Goal: Information Seeking & Learning: Learn about a topic

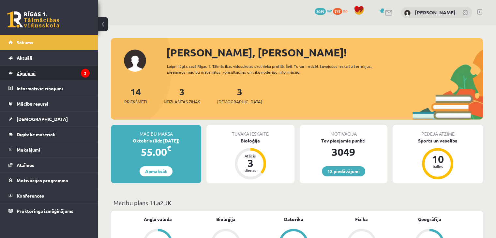
click at [46, 72] on legend "Ziņojumi 3" at bounding box center [53, 73] width 73 height 15
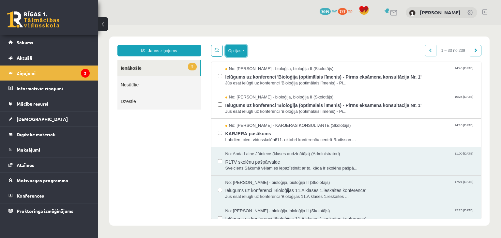
click at [240, 50] on button "Opcijas" at bounding box center [236, 51] width 22 height 12
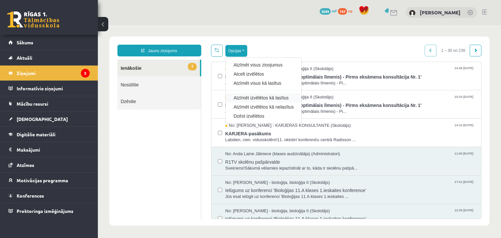
click at [237, 101] on div "Atzīmēt izvēlētos kā lasītus" at bounding box center [264, 97] width 76 height 9
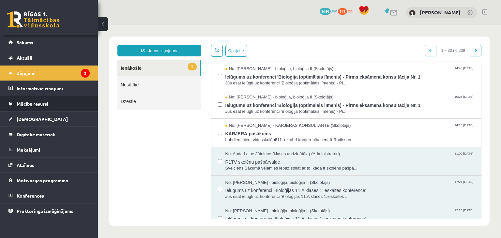
click at [30, 104] on span "Mācību resursi" at bounding box center [33, 104] width 32 height 6
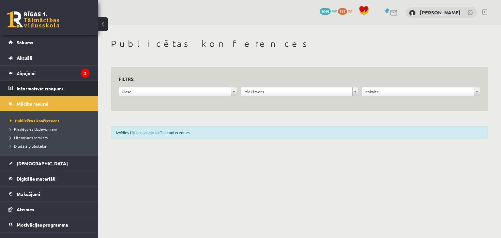
click at [46, 81] on legend "Informatīvie ziņojumi 0" at bounding box center [53, 88] width 73 height 15
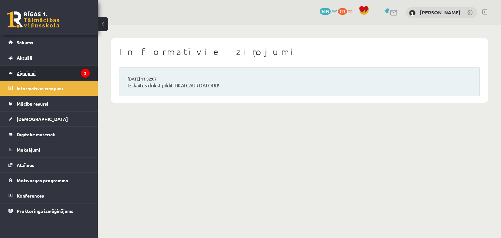
click at [46, 78] on legend "Ziņojumi 3" at bounding box center [53, 73] width 73 height 15
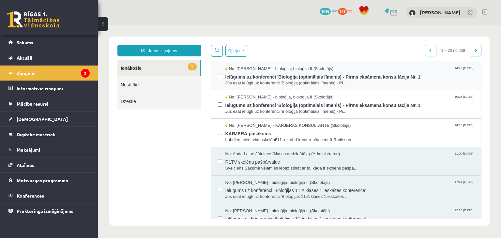
click at [237, 77] on span "Ielūgums uz konferenci 'Bioloģija (optimālais līmenis) - Pirms eksāmena konsult…" at bounding box center [349, 76] width 249 height 8
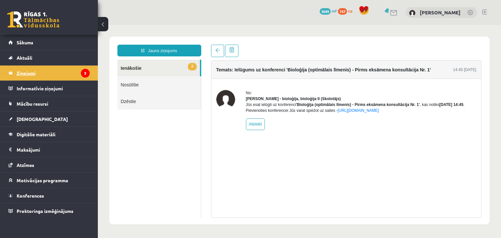
click at [32, 71] on legend "Ziņojumi 3" at bounding box center [53, 73] width 73 height 15
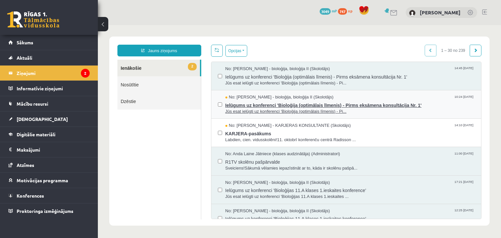
click at [257, 111] on span "Jūs esat ielūgti uz konferenci 'Bioloģija (optimālais līmenis) - Pi..." at bounding box center [349, 112] width 249 height 6
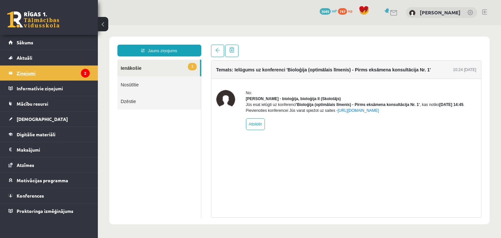
click at [50, 72] on legend "Ziņojumi 2" at bounding box center [53, 73] width 73 height 15
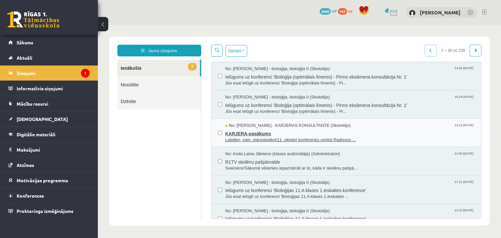
click at [259, 131] on span "KARJERA-pasākums" at bounding box center [349, 133] width 249 height 8
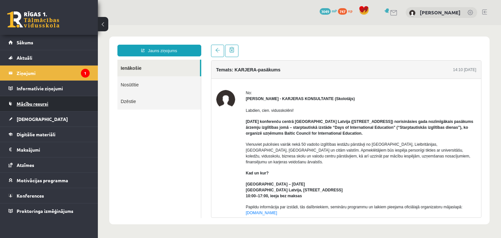
click at [40, 108] on link "Mācību resursi" at bounding box center [48, 103] width 81 height 15
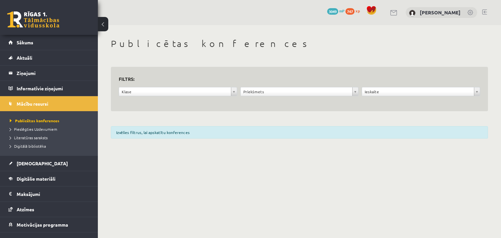
click at [301, 86] on form "**********" at bounding box center [299, 89] width 361 height 29
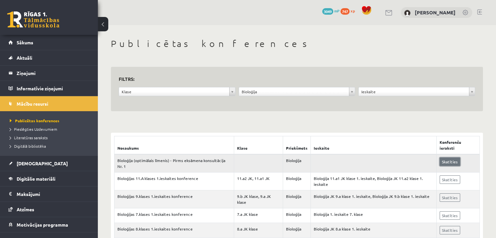
click at [452, 163] on link "Skatīties" at bounding box center [449, 161] width 21 height 8
click at [23, 172] on link "Digitālie materiāli" at bounding box center [48, 178] width 81 height 15
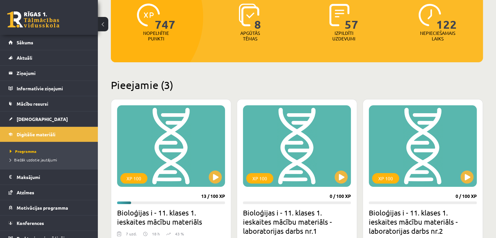
scroll to position [130, 0]
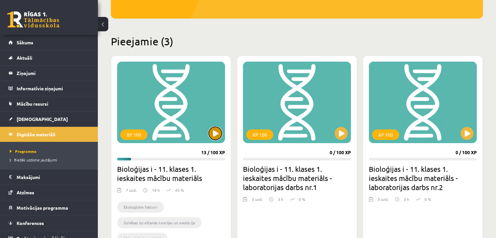
click at [213, 138] on button at bounding box center [215, 133] width 13 height 13
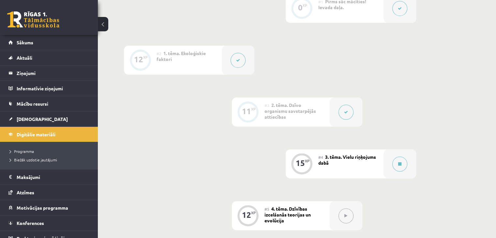
scroll to position [196, 0]
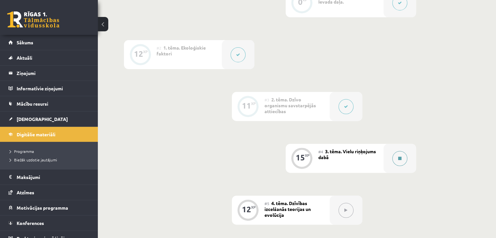
click at [404, 166] on button at bounding box center [399, 158] width 15 height 15
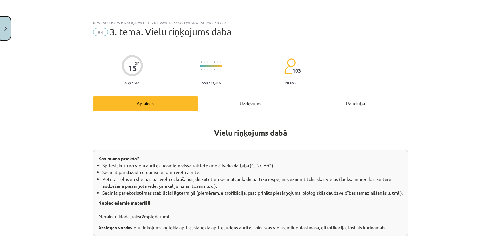
click at [6, 38] on button "Close" at bounding box center [5, 28] width 11 height 24
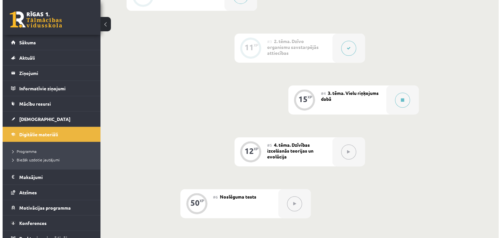
scroll to position [261, 0]
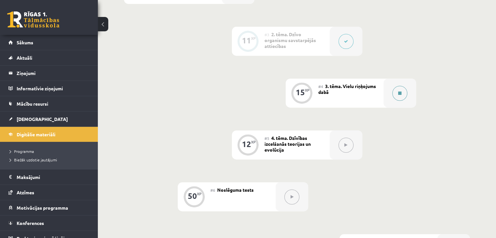
click at [404, 101] on button at bounding box center [399, 93] width 15 height 15
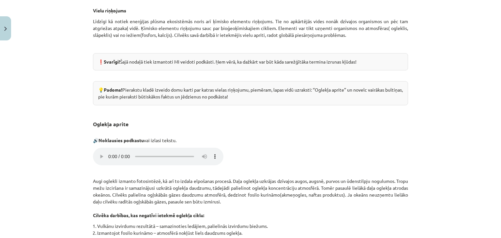
click at [109, 128] on h3 "Oglekļa aprite" at bounding box center [250, 122] width 315 height 12
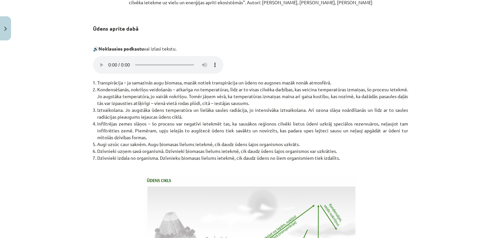
scroll to position [1333, 0]
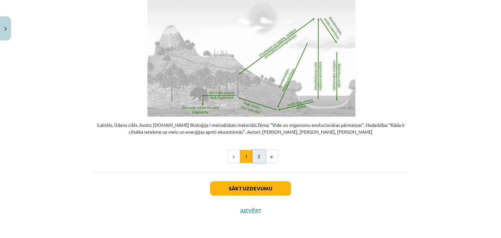
click at [259, 161] on button "2" at bounding box center [258, 156] width 13 height 13
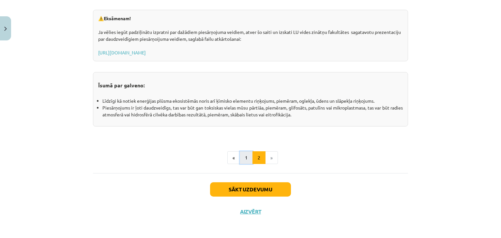
click at [244, 153] on button "1" at bounding box center [246, 157] width 13 height 13
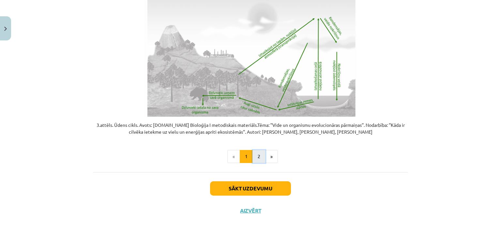
click at [261, 157] on button "2" at bounding box center [258, 156] width 13 height 13
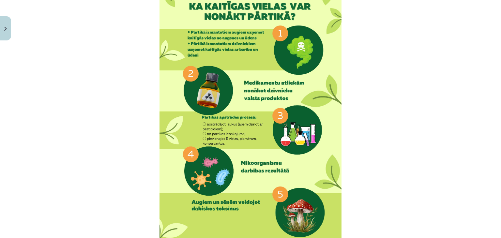
scroll to position [182, 0]
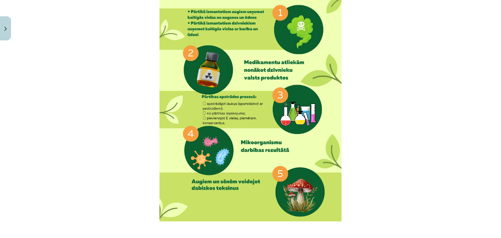
click at [345, 119] on p at bounding box center [250, 93] width 315 height 258
click at [329, 118] on img at bounding box center [250, 93] width 182 height 258
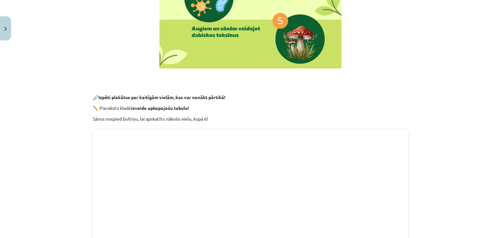
scroll to position [345, 0]
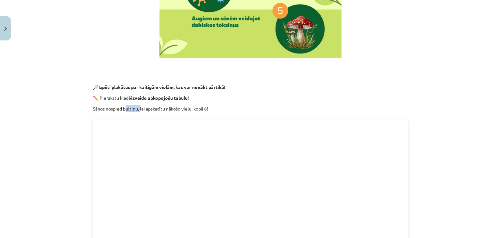
drag, startPoint x: 125, startPoint y: 102, endPoint x: 138, endPoint y: 109, distance: 14.4
click at [138, 109] on p "Sānos nospied bultiņu, lai apskatītu nākošo vielu, kopā 6!" at bounding box center [250, 108] width 315 height 7
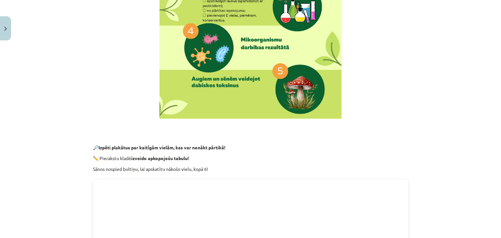
scroll to position [279, 0]
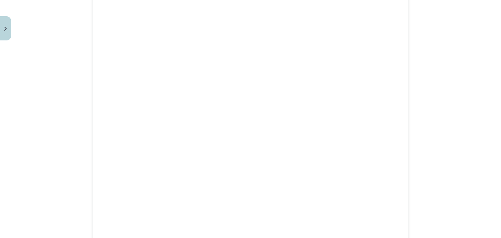
scroll to position [573, 0]
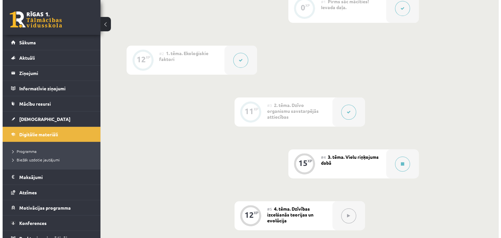
scroll to position [261, 0]
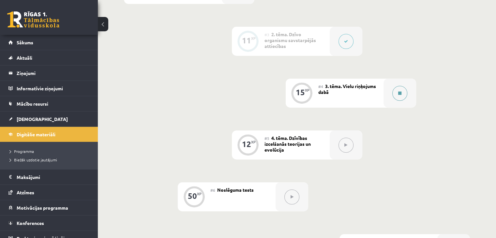
click at [393, 101] on button at bounding box center [399, 93] width 15 height 15
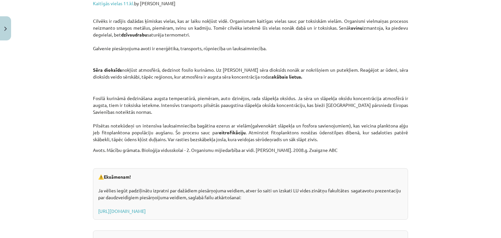
scroll to position [1043, 0]
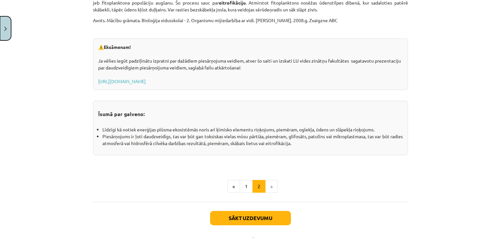
click at [8, 27] on button "Close" at bounding box center [5, 28] width 11 height 24
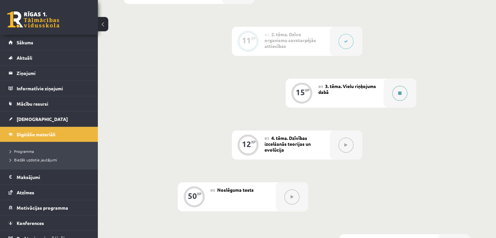
click at [397, 101] on button at bounding box center [399, 93] width 15 height 15
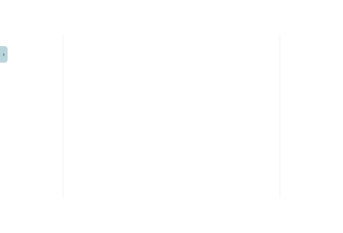
scroll to position [587, 0]
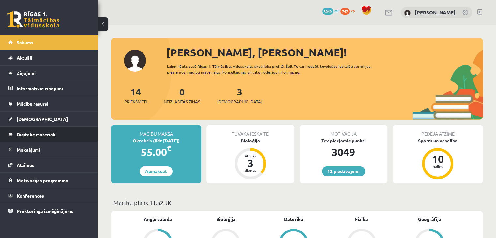
click at [29, 133] on span "Digitālie materiāli" at bounding box center [36, 134] width 39 height 6
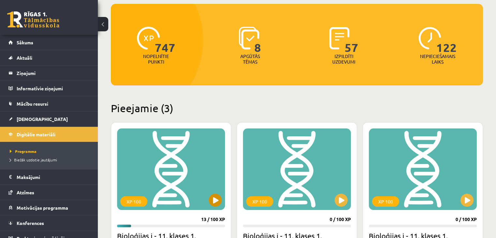
scroll to position [65, 0]
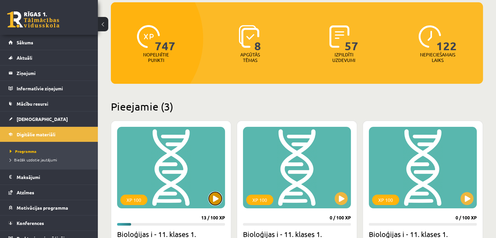
click at [218, 197] on button at bounding box center [215, 198] width 13 height 13
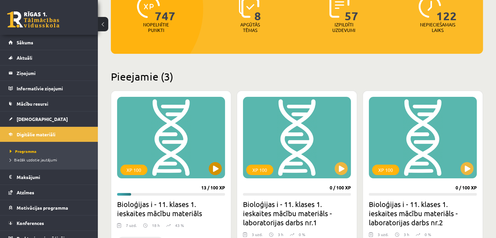
scroll to position [98, 0]
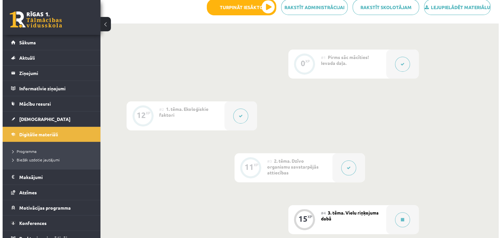
scroll to position [196, 0]
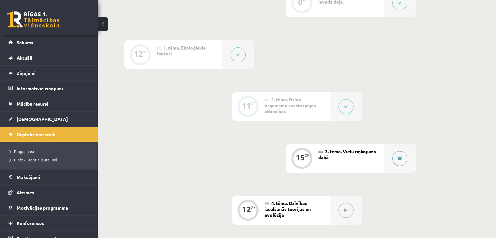
click at [392, 166] on button at bounding box center [399, 158] width 15 height 15
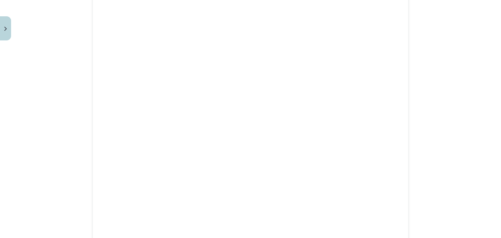
scroll to position [619, 0]
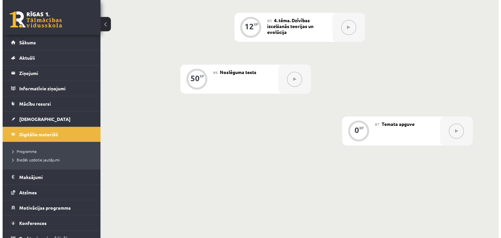
scroll to position [284, 0]
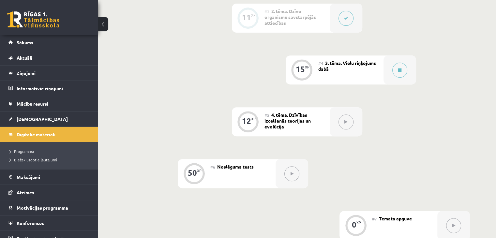
click at [392, 78] on button at bounding box center [399, 70] width 15 height 15
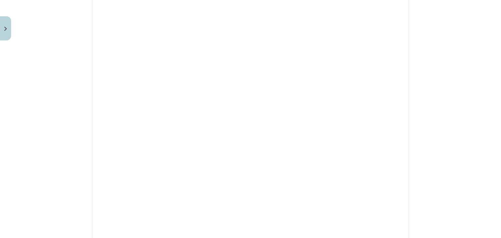
scroll to position [619, 0]
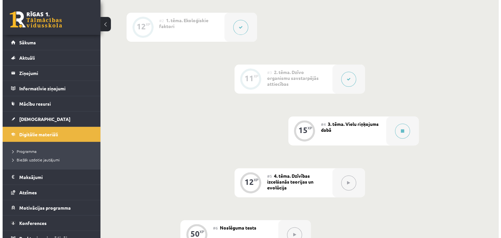
scroll to position [228, 0]
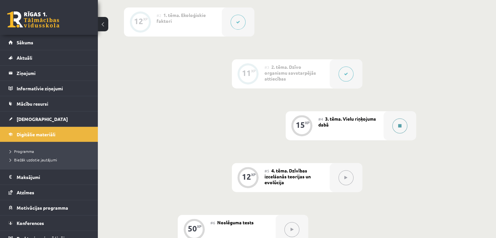
click at [390, 137] on div at bounding box center [399, 125] width 33 height 29
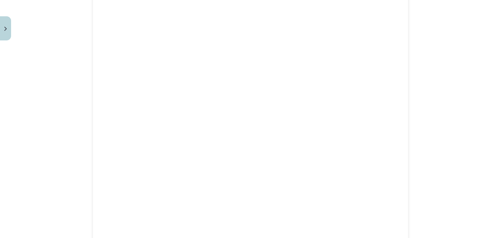
scroll to position [652, 0]
drag, startPoint x: 98, startPoint y: 3, endPoint x: 444, endPoint y: 130, distance: 368.4
click at [444, 130] on div "Mācību tēma: Bioloģijas i - 11. klases 1. ieskaites mācību materiāls #4 3. tēma…" at bounding box center [250, 119] width 501 height 238
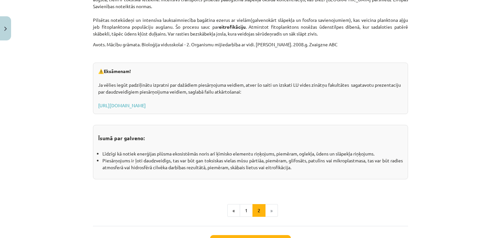
scroll to position [1043, 0]
